Goal: Task Accomplishment & Management: Use online tool/utility

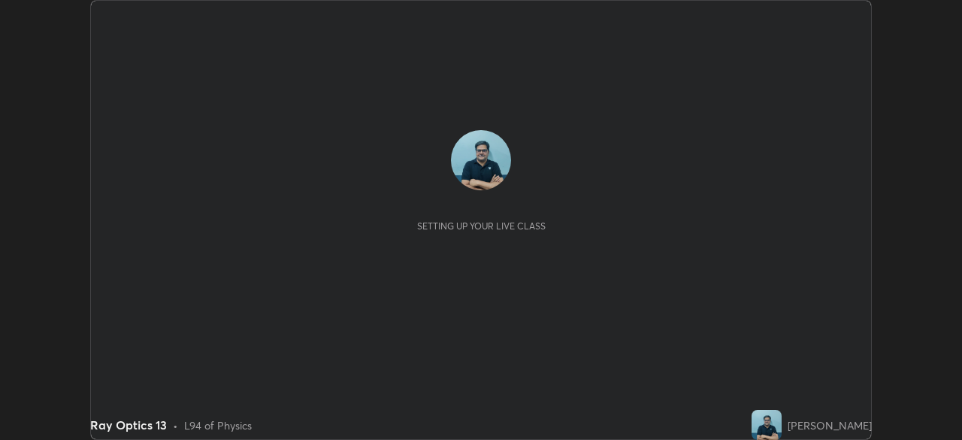
scroll to position [440, 961]
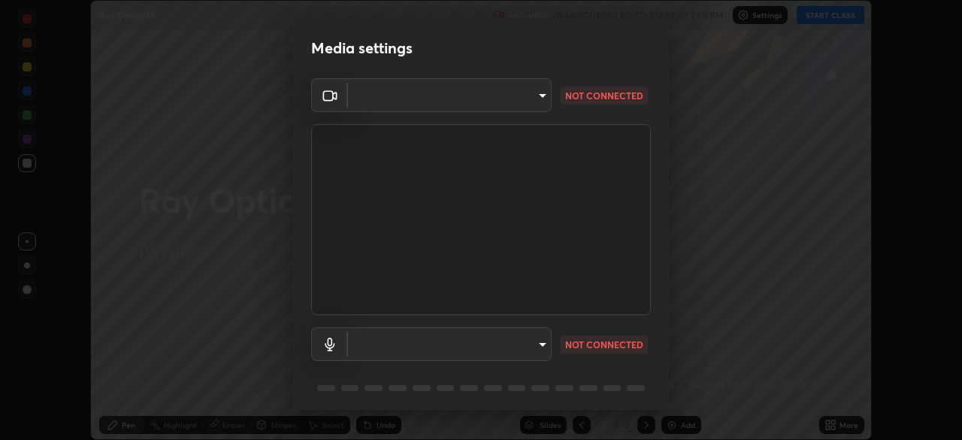
type input "495e9aafafa99ab02b2630cd73316b4ffac4e6b0a44c495734db4bb24564e739"
type input "default"
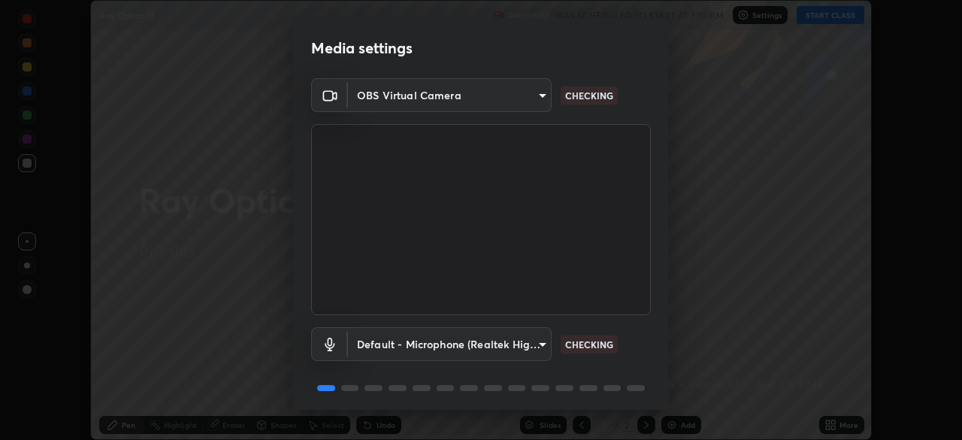
scroll to position [53, 0]
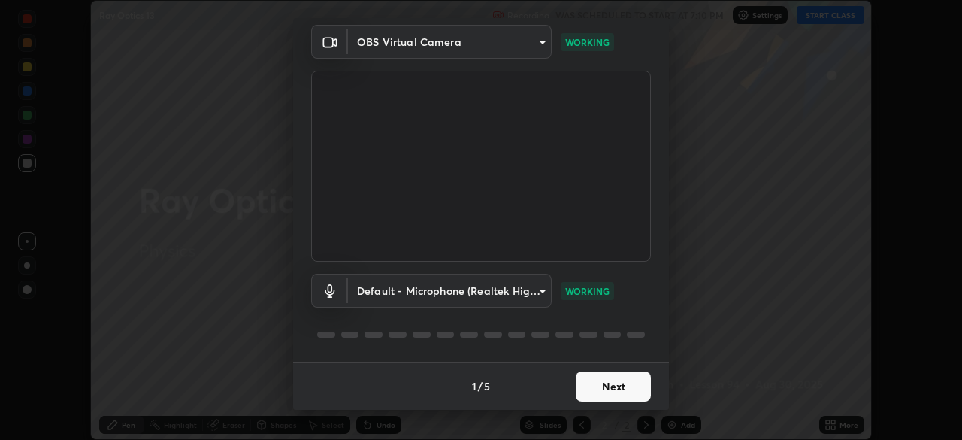
click at [617, 392] on button "Next" at bounding box center [613, 386] width 75 height 30
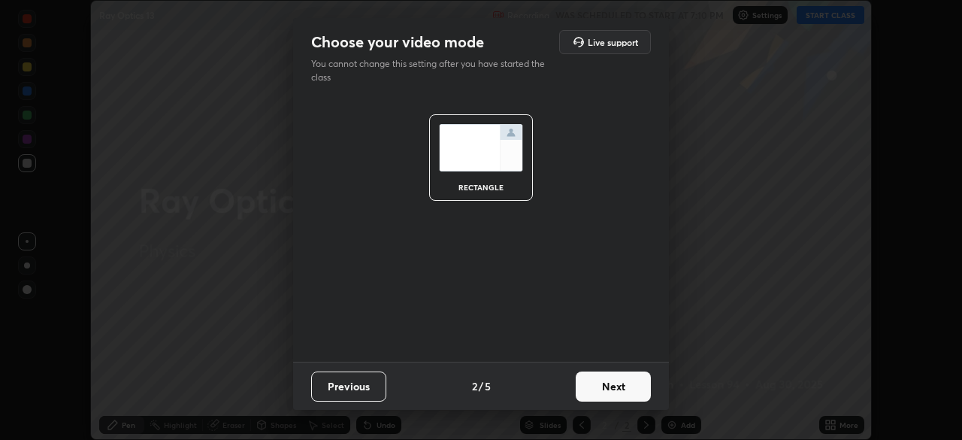
scroll to position [0, 0]
click at [619, 389] on button "Next" at bounding box center [613, 386] width 75 height 30
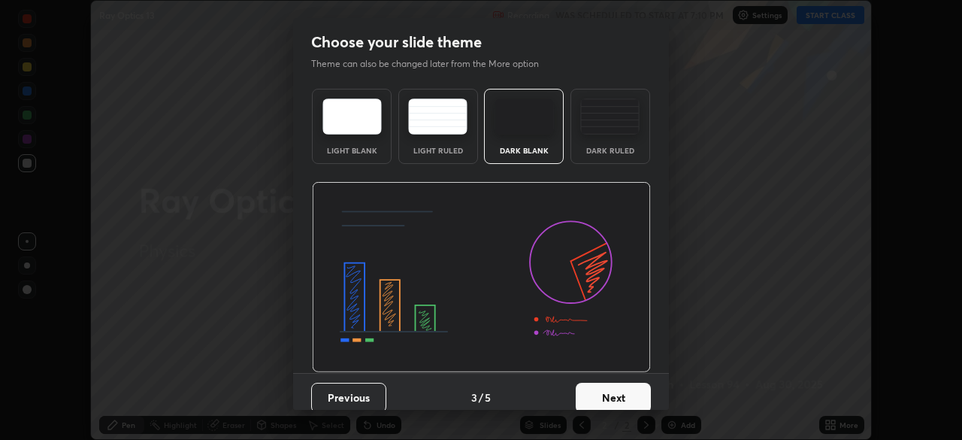
click at [619, 394] on button "Next" at bounding box center [613, 398] width 75 height 30
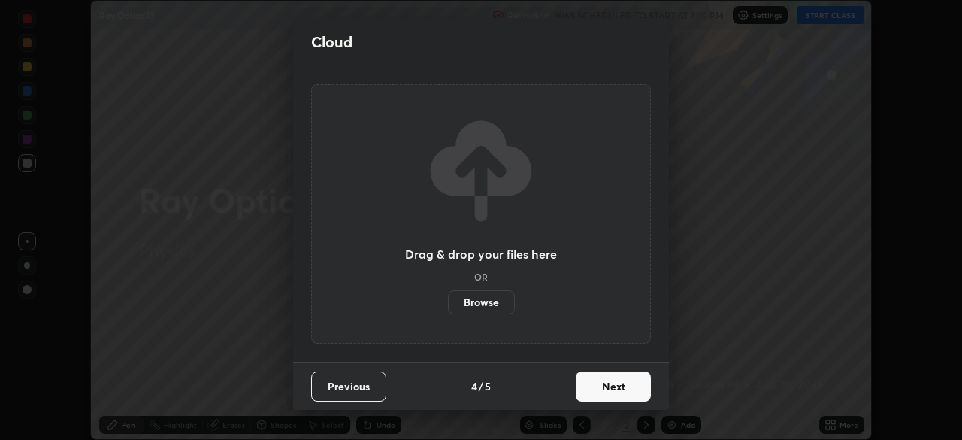
click at [619, 389] on button "Next" at bounding box center [613, 386] width 75 height 30
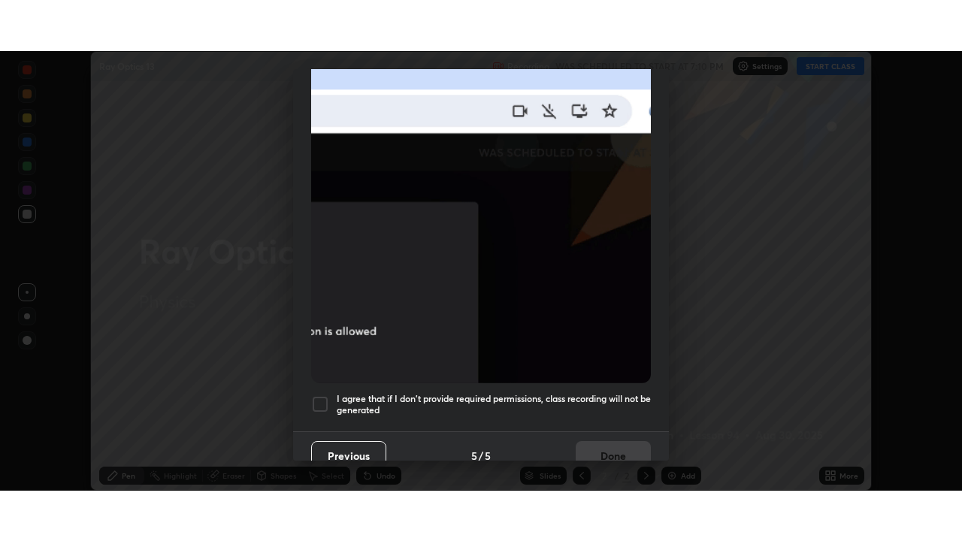
scroll to position [360, 0]
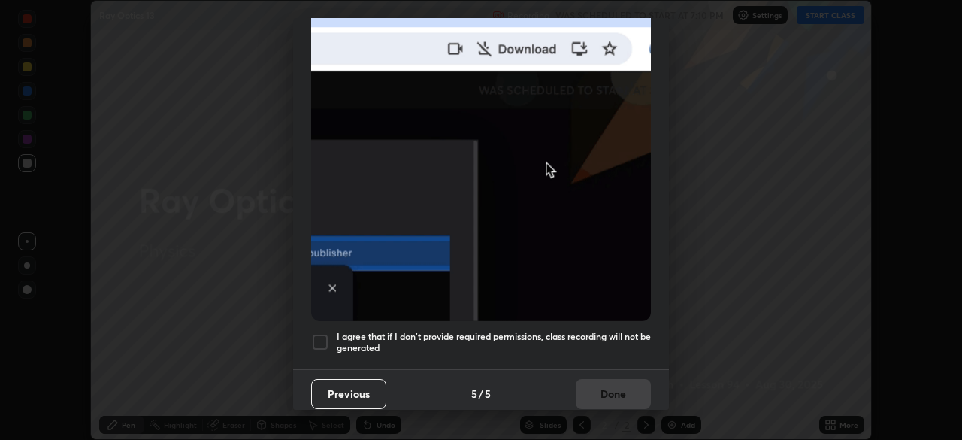
click at [320, 338] on div at bounding box center [320, 342] width 18 height 18
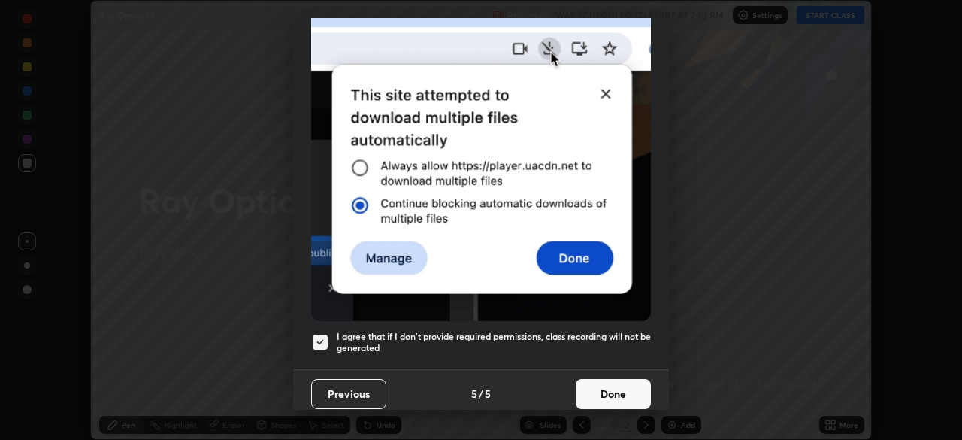
click at [616, 392] on button "Done" at bounding box center [613, 394] width 75 height 30
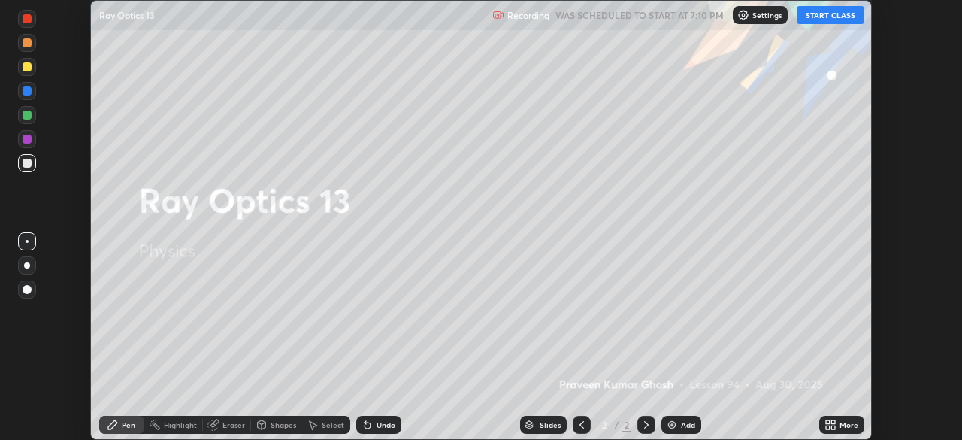
click at [828, 19] on button "START CLASS" at bounding box center [831, 15] width 68 height 18
click at [849, 425] on div "More" at bounding box center [849, 425] width 19 height 8
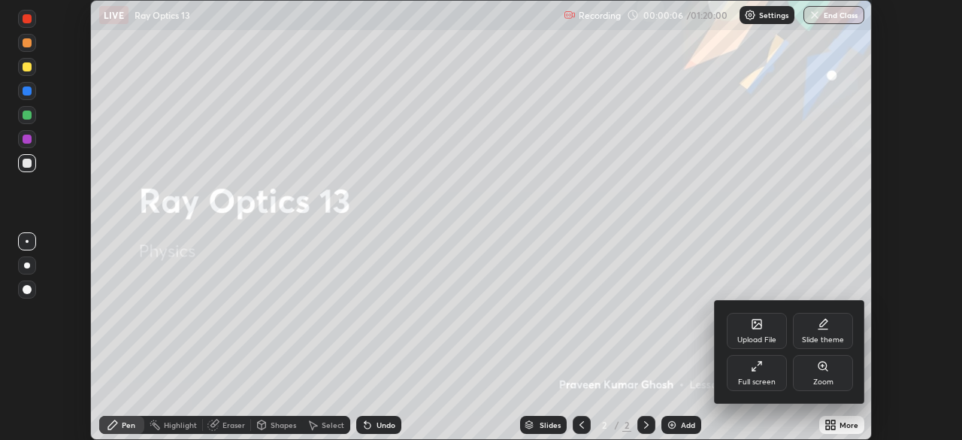
click at [754, 368] on icon at bounding box center [754, 369] width 4 height 4
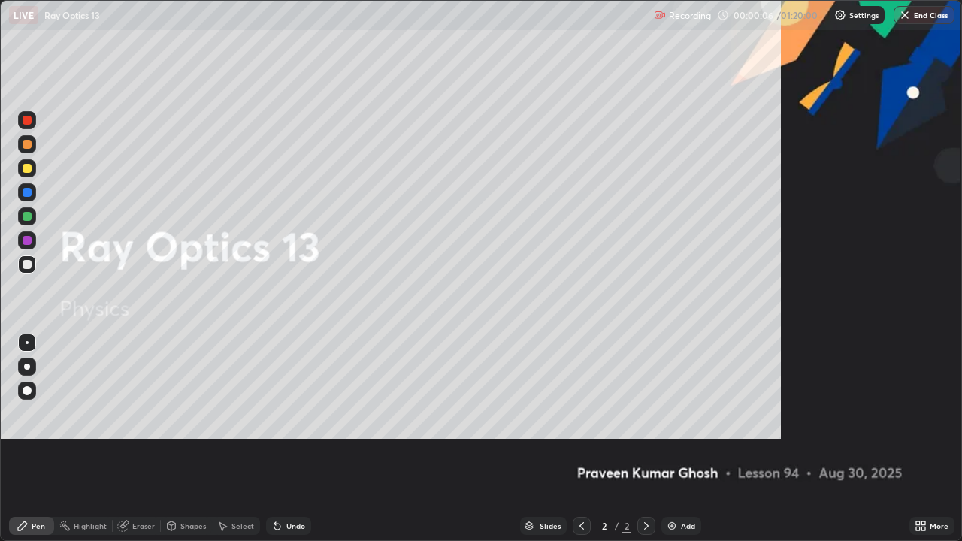
scroll to position [541, 962]
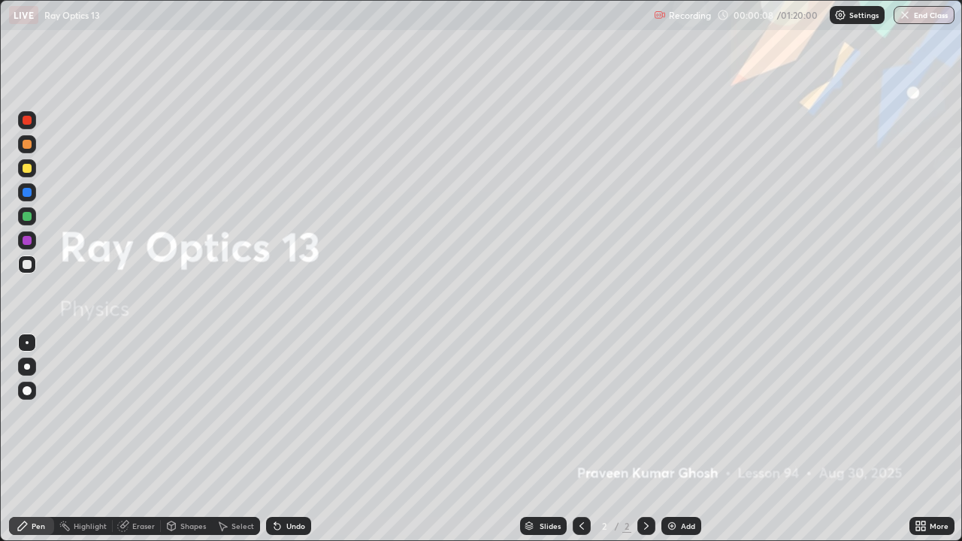
click at [683, 439] on div "Add" at bounding box center [688, 526] width 14 height 8
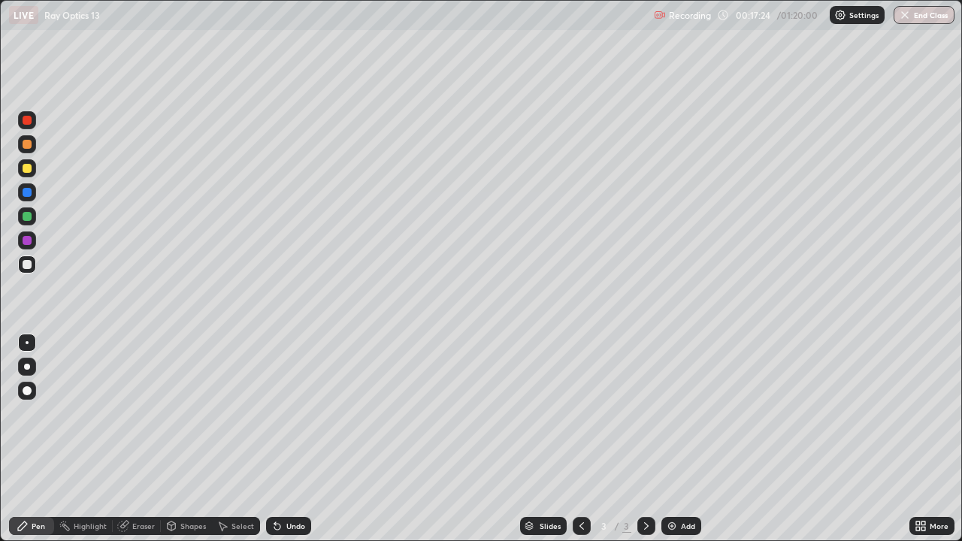
click at [140, 439] on div "Eraser" at bounding box center [143, 526] width 23 height 8
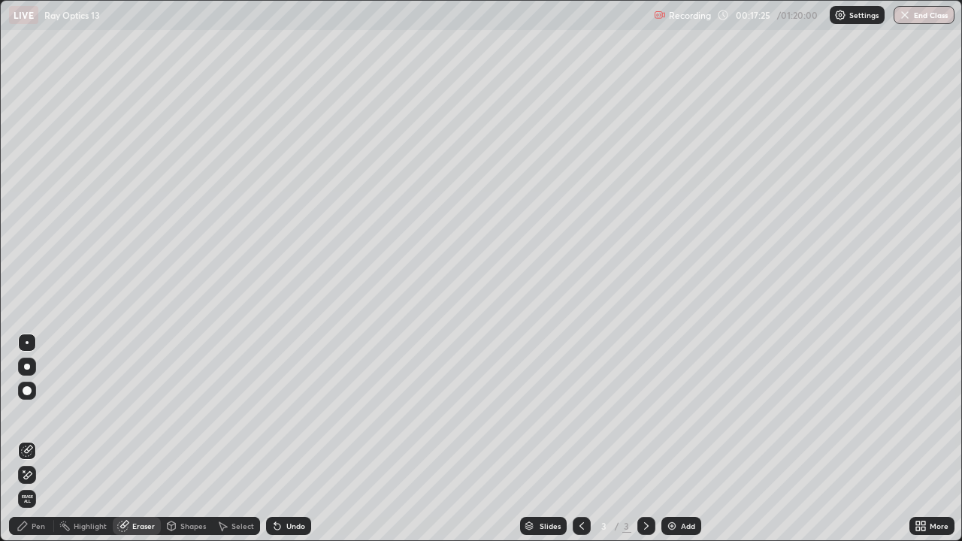
click at [238, 439] on div "Select" at bounding box center [236, 526] width 48 height 18
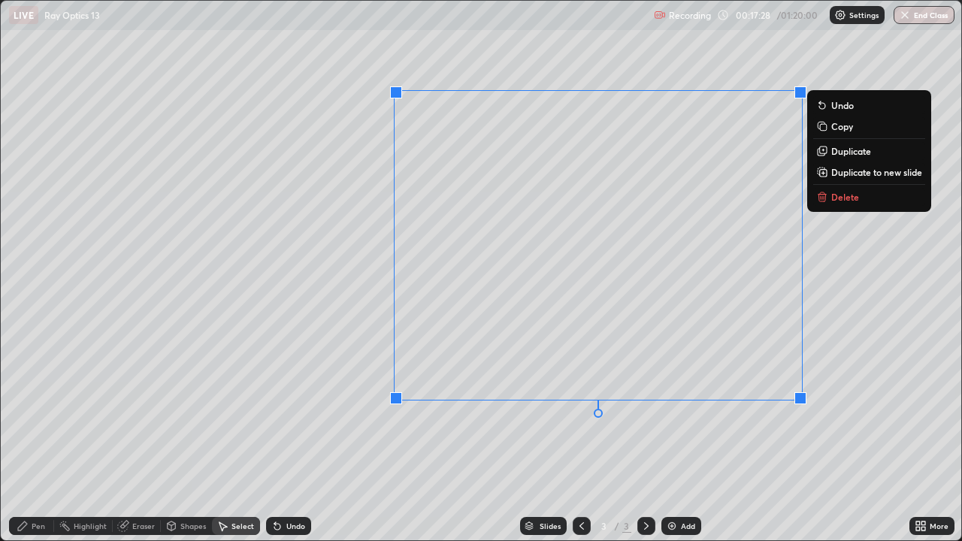
click at [846, 200] on p "Delete" at bounding box center [845, 197] width 28 height 12
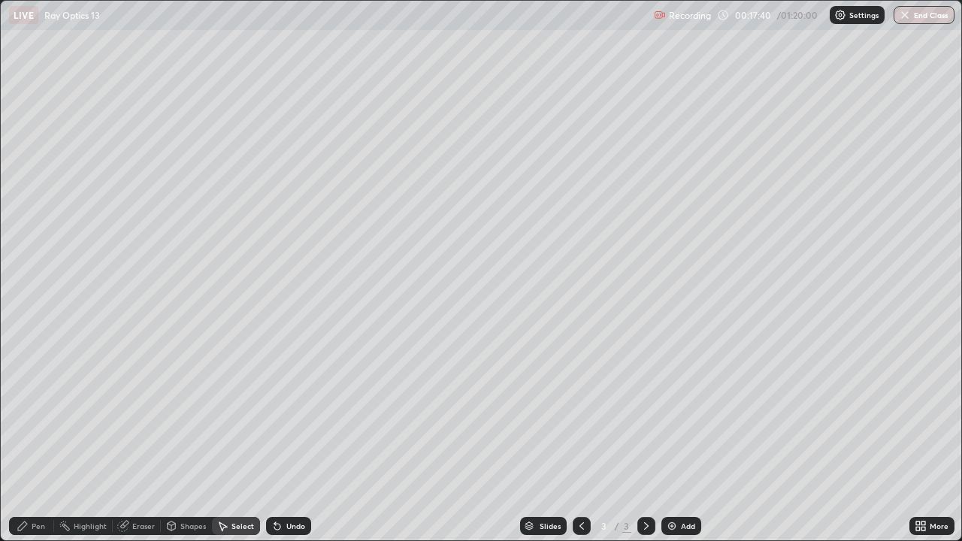
click at [30, 439] on div "Pen" at bounding box center [31, 526] width 45 height 18
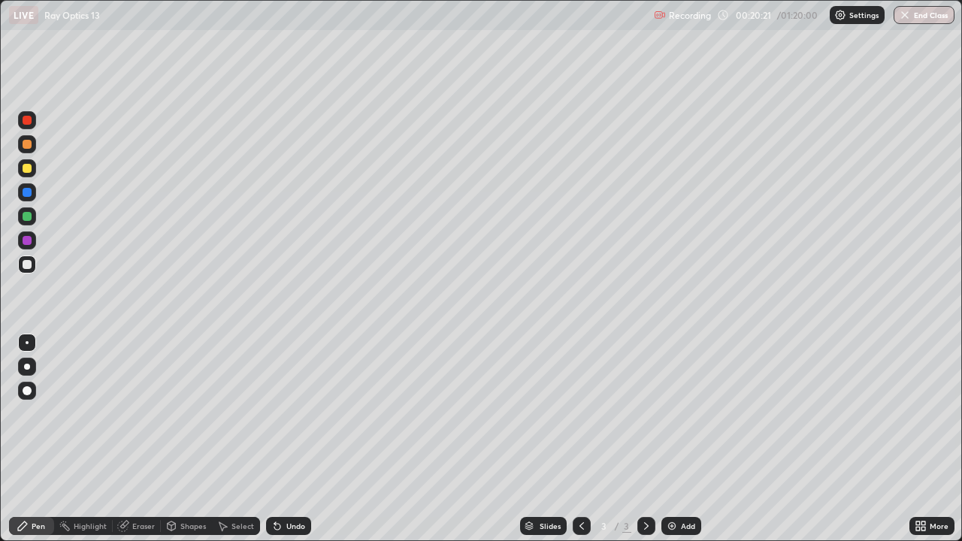
click at [26, 216] on div at bounding box center [27, 216] width 9 height 9
click at [26, 267] on div at bounding box center [27, 264] width 9 height 9
click at [27, 121] on div at bounding box center [27, 120] width 9 height 9
click at [27, 193] on div at bounding box center [27, 192] width 9 height 9
click at [27, 260] on div at bounding box center [27, 264] width 9 height 9
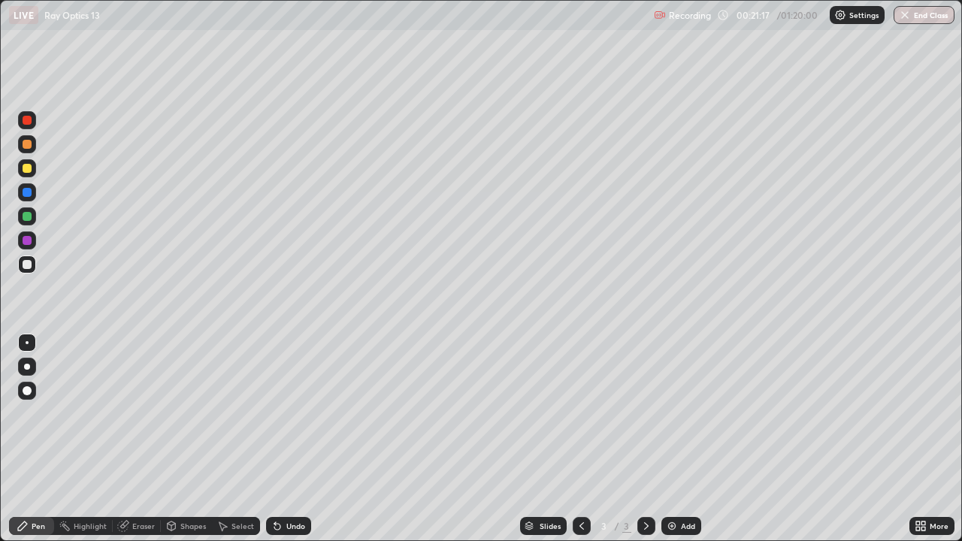
click at [28, 121] on div at bounding box center [27, 120] width 9 height 9
click at [33, 196] on div at bounding box center [27, 192] width 18 height 18
click at [24, 264] on div at bounding box center [27, 264] width 9 height 9
click at [27, 168] on div at bounding box center [27, 168] width 9 height 9
click at [29, 216] on div at bounding box center [27, 216] width 9 height 9
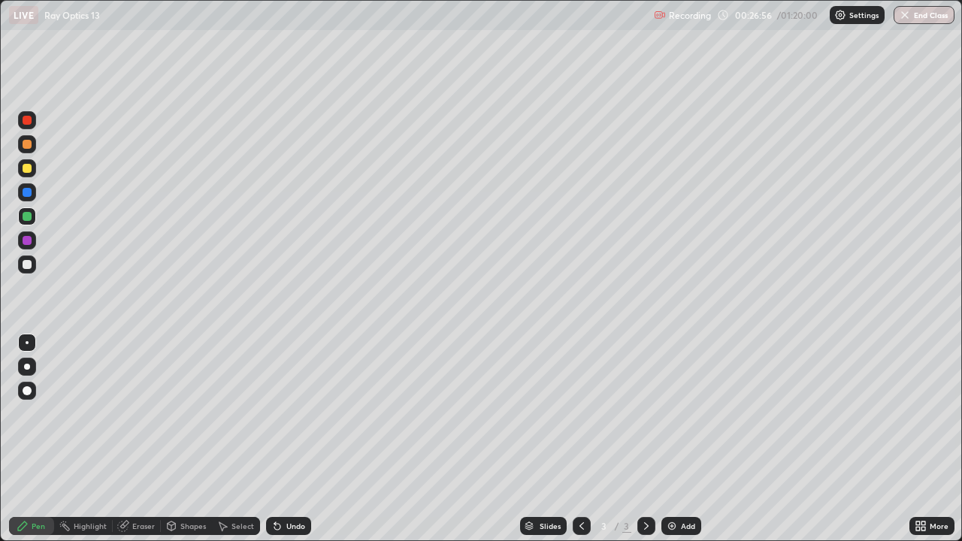
click at [30, 144] on div at bounding box center [27, 144] width 9 height 9
click at [26, 194] on div at bounding box center [27, 192] width 9 height 9
click at [27, 169] on div at bounding box center [27, 168] width 9 height 9
click at [28, 146] on div at bounding box center [27, 144] width 9 height 9
click at [28, 124] on div at bounding box center [27, 120] width 9 height 9
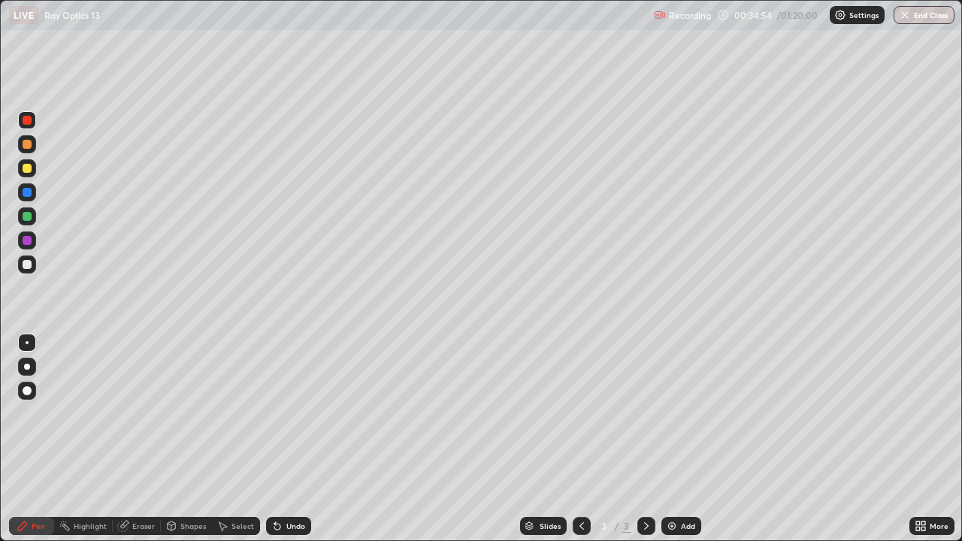
click at [27, 217] on div at bounding box center [27, 216] width 9 height 9
click at [683, 439] on div "Add" at bounding box center [688, 526] width 14 height 8
click at [19, 268] on div at bounding box center [27, 265] width 18 height 18
click at [29, 267] on div at bounding box center [27, 264] width 9 height 9
click at [681, 439] on div "Add" at bounding box center [688, 526] width 14 height 8
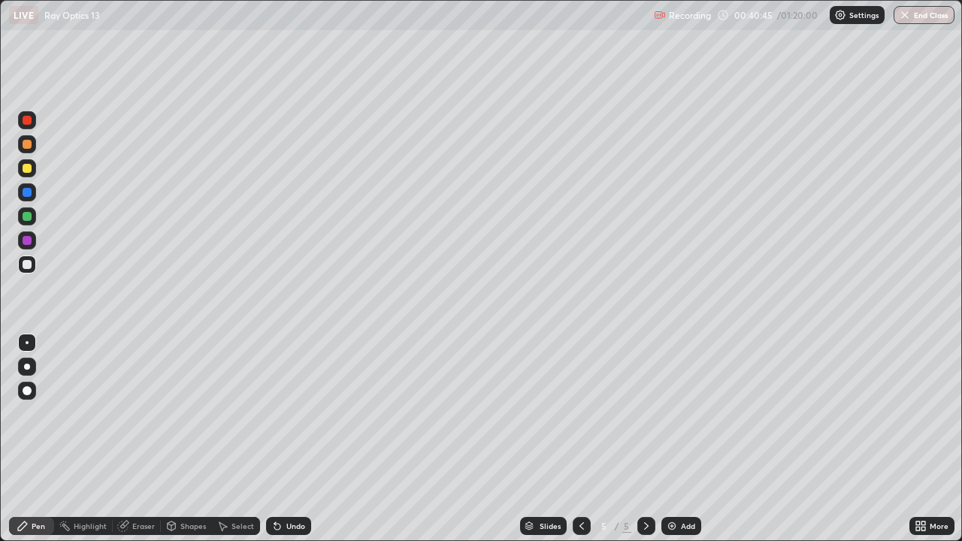
click at [26, 216] on div at bounding box center [27, 216] width 9 height 9
click at [29, 264] on div at bounding box center [27, 264] width 9 height 9
click at [26, 238] on div at bounding box center [27, 240] width 9 height 9
click at [138, 439] on div "Eraser" at bounding box center [143, 526] width 23 height 8
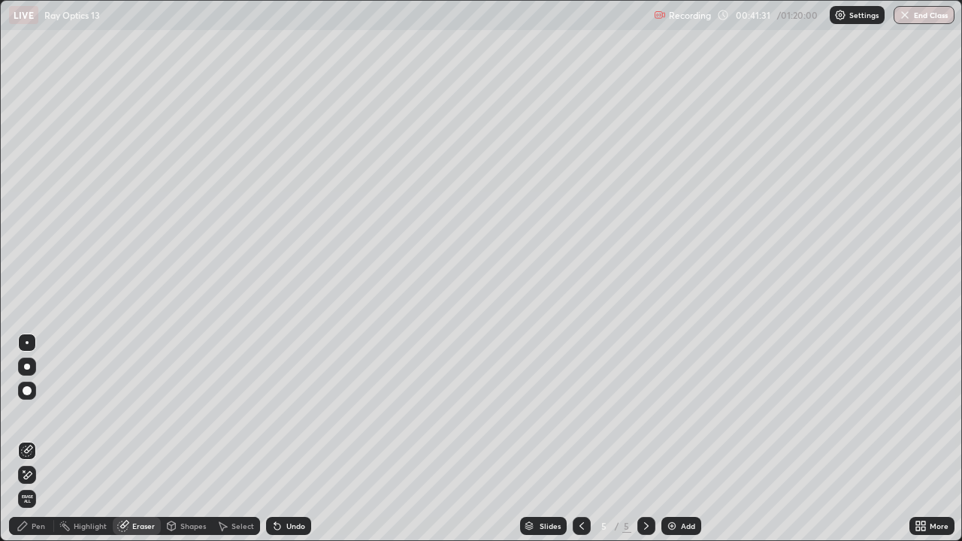
click at [40, 439] on div "Pen" at bounding box center [31, 526] width 45 height 18
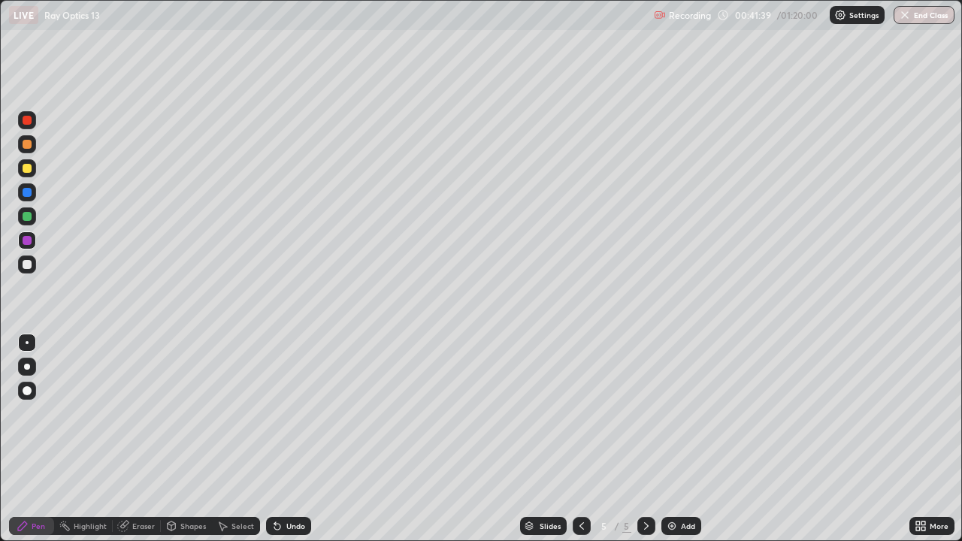
click at [25, 171] on div at bounding box center [27, 168] width 9 height 9
click at [26, 265] on div at bounding box center [27, 264] width 9 height 9
click at [25, 171] on div at bounding box center [27, 168] width 9 height 9
click at [326, 439] on div "Slides 5 / 5 Add" at bounding box center [610, 526] width 598 height 30
click at [232, 439] on div "Select" at bounding box center [243, 526] width 23 height 8
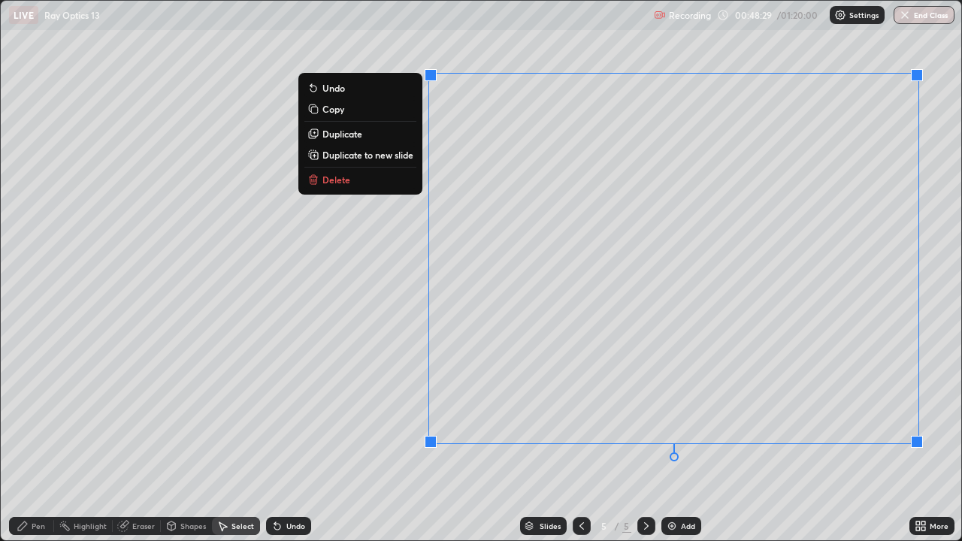
click at [332, 183] on p "Delete" at bounding box center [336, 180] width 28 height 12
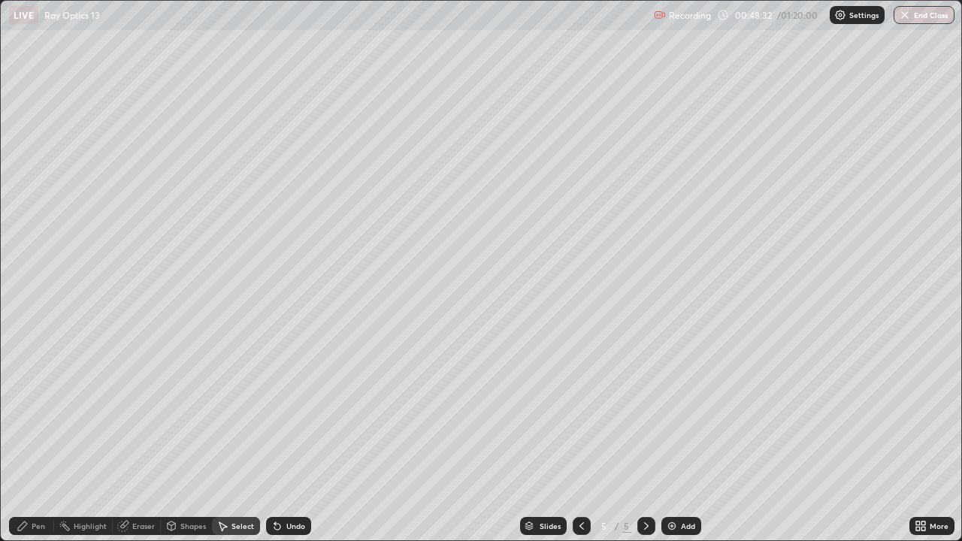
click at [42, 439] on div "Pen" at bounding box center [39, 526] width 14 height 8
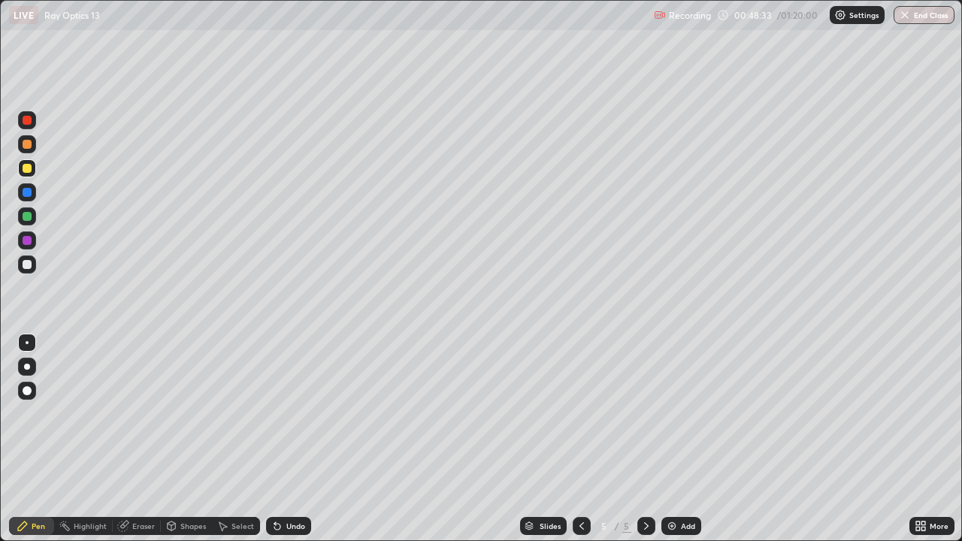
click at [31, 264] on div at bounding box center [27, 264] width 9 height 9
click at [29, 169] on div at bounding box center [27, 168] width 9 height 9
click at [26, 148] on div at bounding box center [27, 144] width 9 height 9
click at [29, 265] on div at bounding box center [27, 264] width 9 height 9
click at [29, 192] on div at bounding box center [27, 192] width 9 height 9
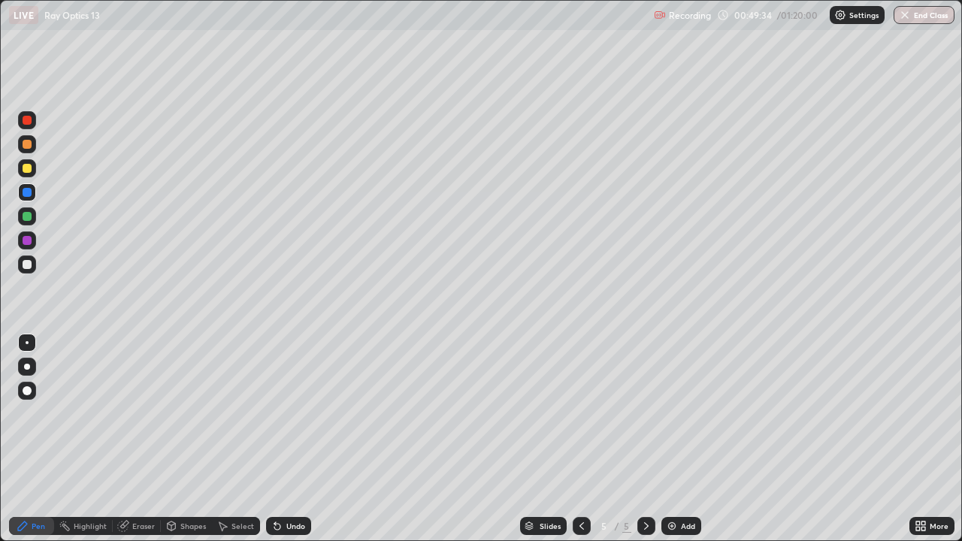
click at [27, 217] on div at bounding box center [27, 216] width 9 height 9
click at [27, 169] on div at bounding box center [27, 168] width 9 height 9
click at [26, 266] on div at bounding box center [27, 264] width 9 height 9
click at [29, 146] on div at bounding box center [27, 144] width 9 height 9
click at [33, 174] on div at bounding box center [27, 168] width 18 height 18
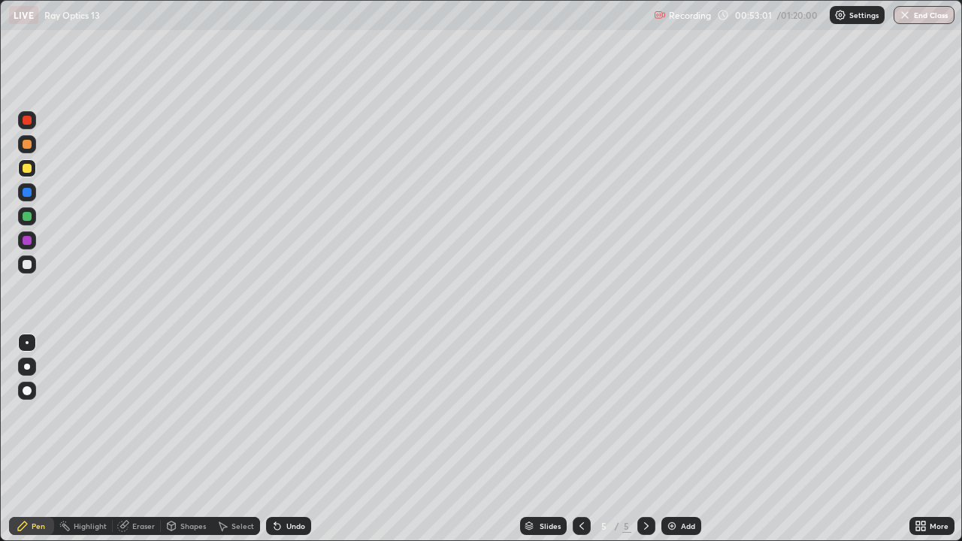
click at [684, 439] on div "Add" at bounding box center [688, 526] width 14 height 8
click at [581, 439] on icon at bounding box center [582, 526] width 12 height 12
click at [645, 439] on icon at bounding box center [646, 526] width 12 height 12
click at [573, 439] on div at bounding box center [582, 526] width 18 height 18
click at [643, 439] on icon at bounding box center [646, 526] width 12 height 12
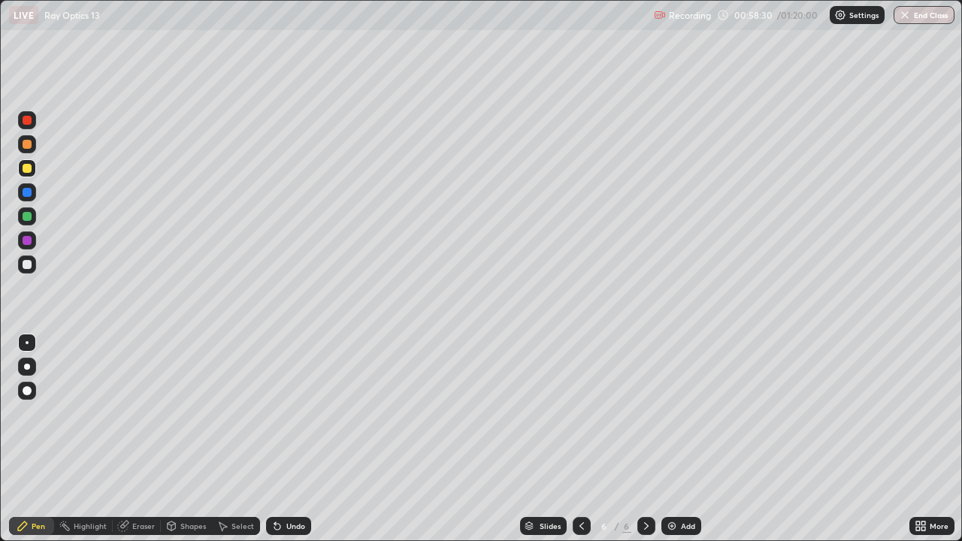
click at [643, 439] on icon at bounding box center [646, 526] width 12 height 12
click at [679, 439] on div "Add" at bounding box center [682, 526] width 40 height 18
click at [138, 439] on div "Eraser" at bounding box center [143, 526] width 23 height 8
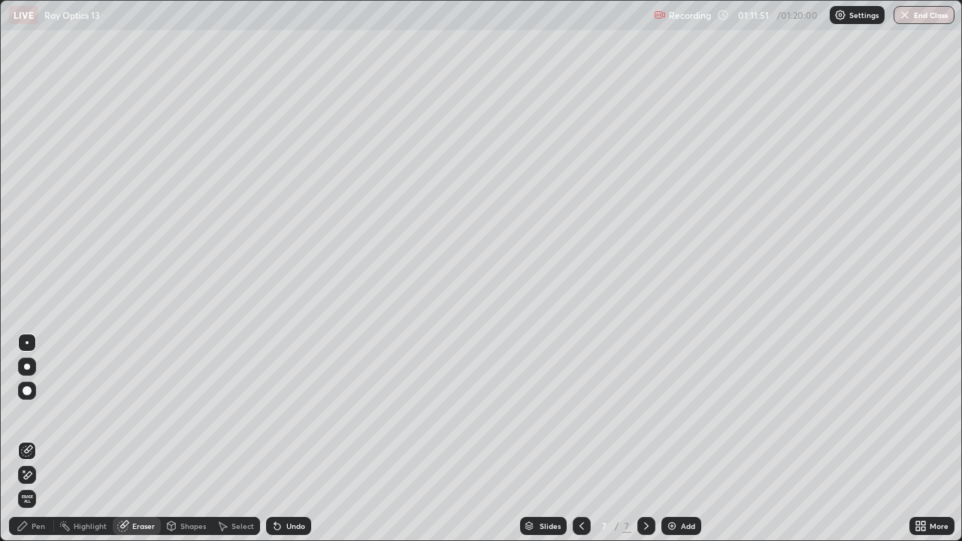
click at [38, 439] on div "Pen" at bounding box center [39, 526] width 14 height 8
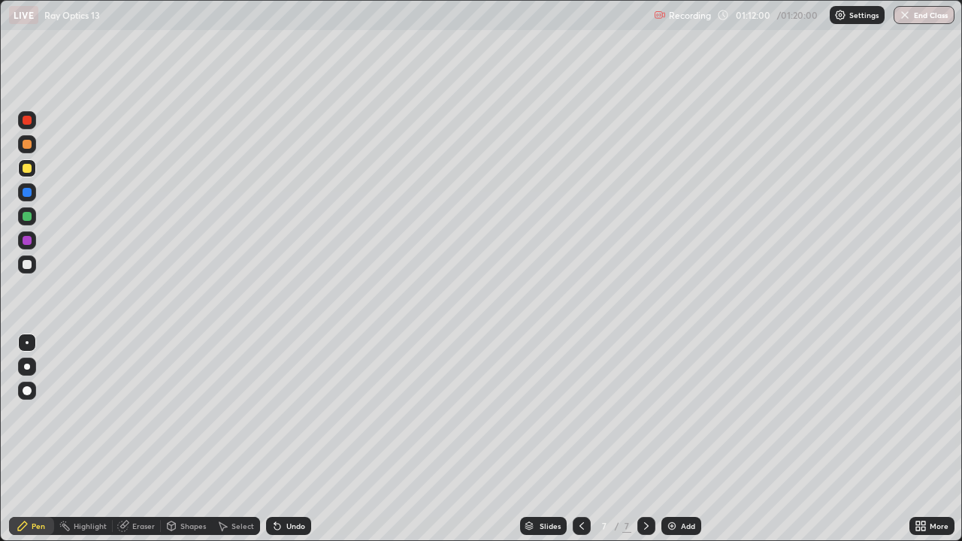
click at [580, 439] on icon at bounding box center [582, 526] width 12 height 12
click at [643, 439] on icon at bounding box center [646, 526] width 12 height 12
click at [23, 169] on div at bounding box center [27, 168] width 9 height 9
click at [26, 144] on div at bounding box center [27, 144] width 9 height 9
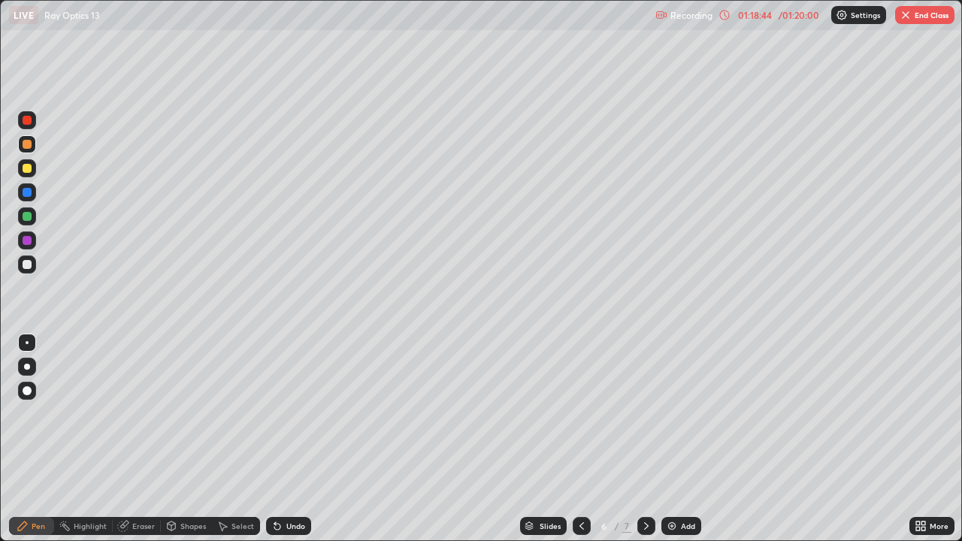
click at [138, 439] on div "Eraser" at bounding box center [143, 526] width 23 height 8
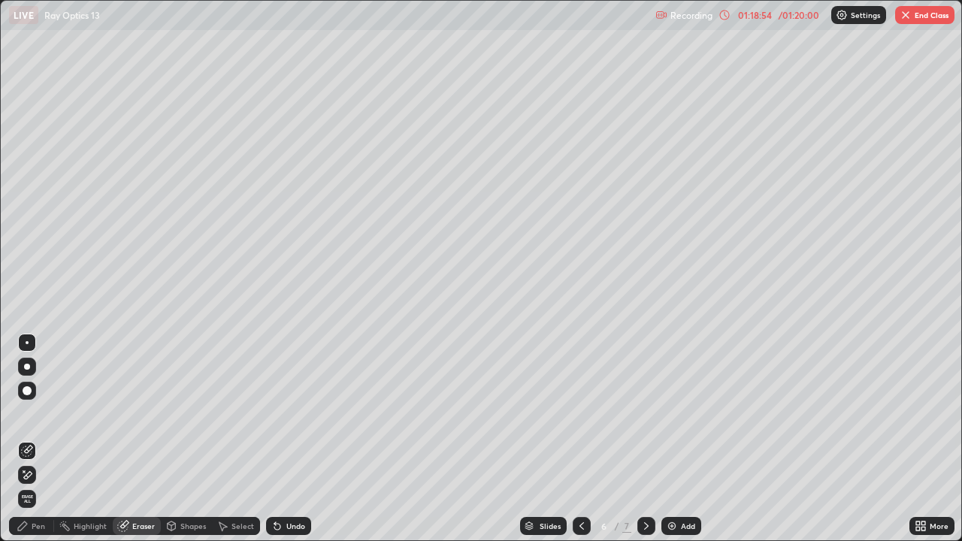
click at [41, 439] on div "Pen" at bounding box center [39, 526] width 14 height 8
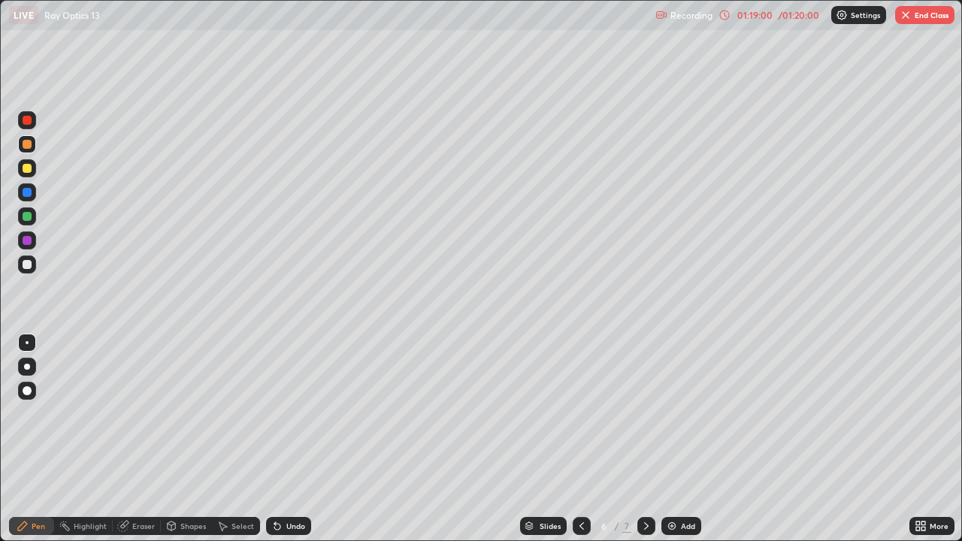
click at [925, 12] on button "End Class" at bounding box center [924, 15] width 59 height 18
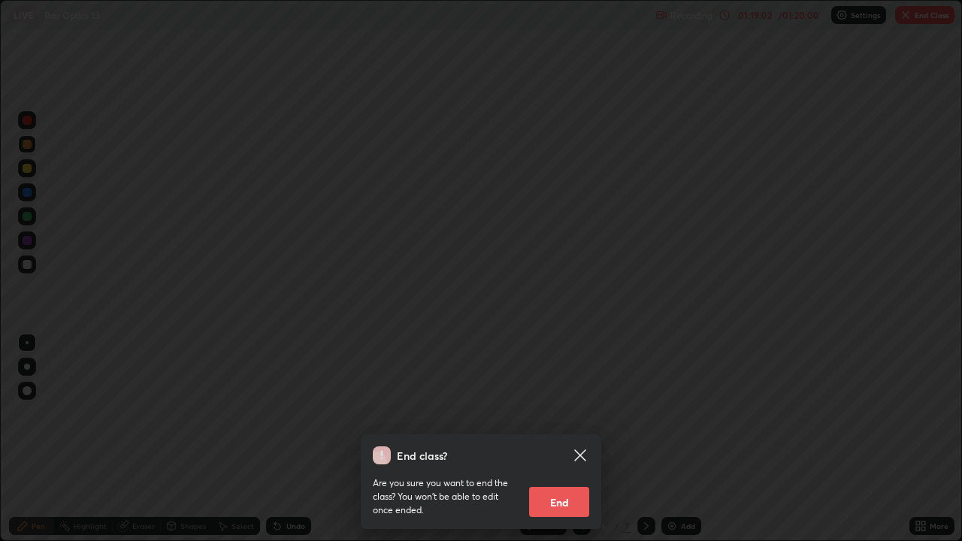
click at [554, 439] on button "End" at bounding box center [559, 502] width 60 height 30
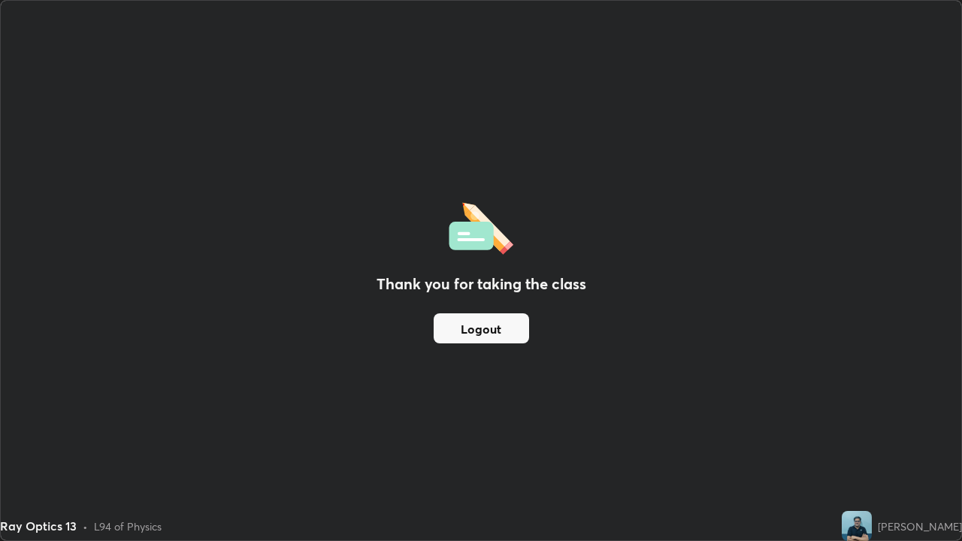
click at [488, 331] on button "Logout" at bounding box center [481, 328] width 95 height 30
